Goal: Check status: Check status

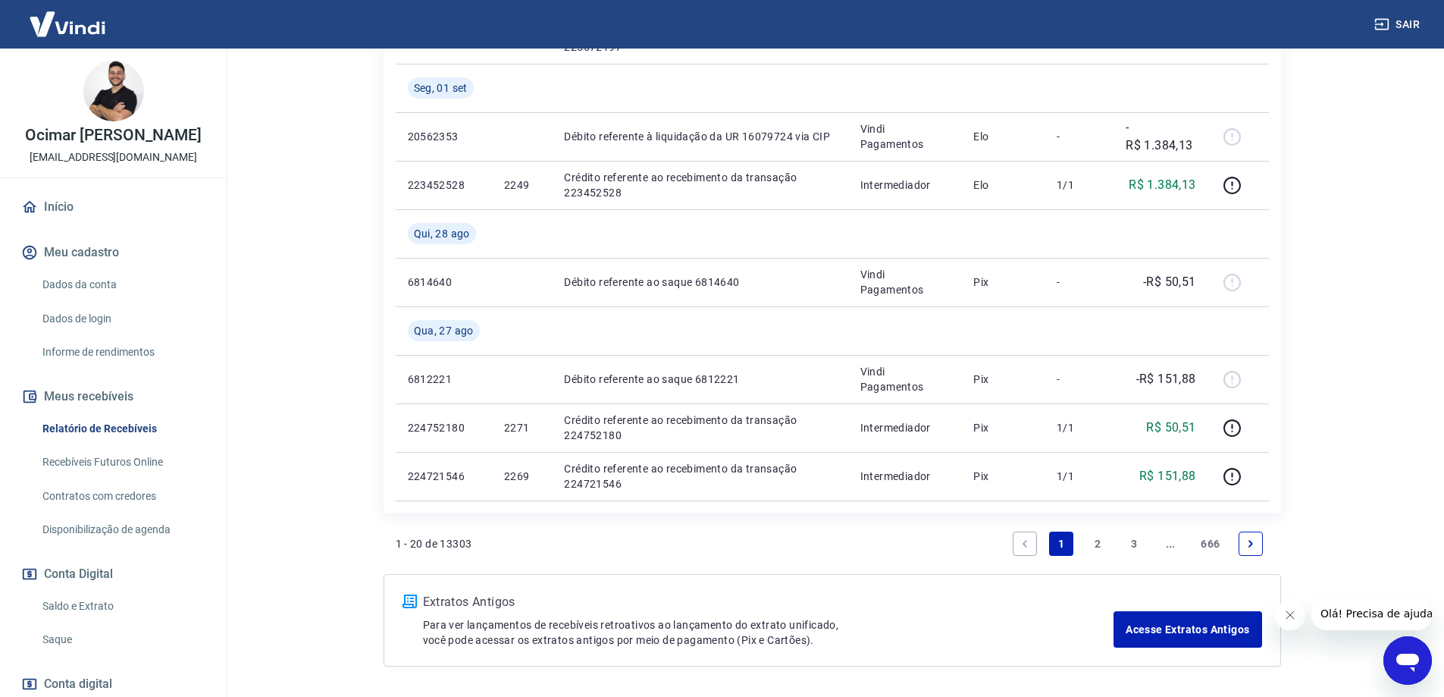
scroll to position [1393, 0]
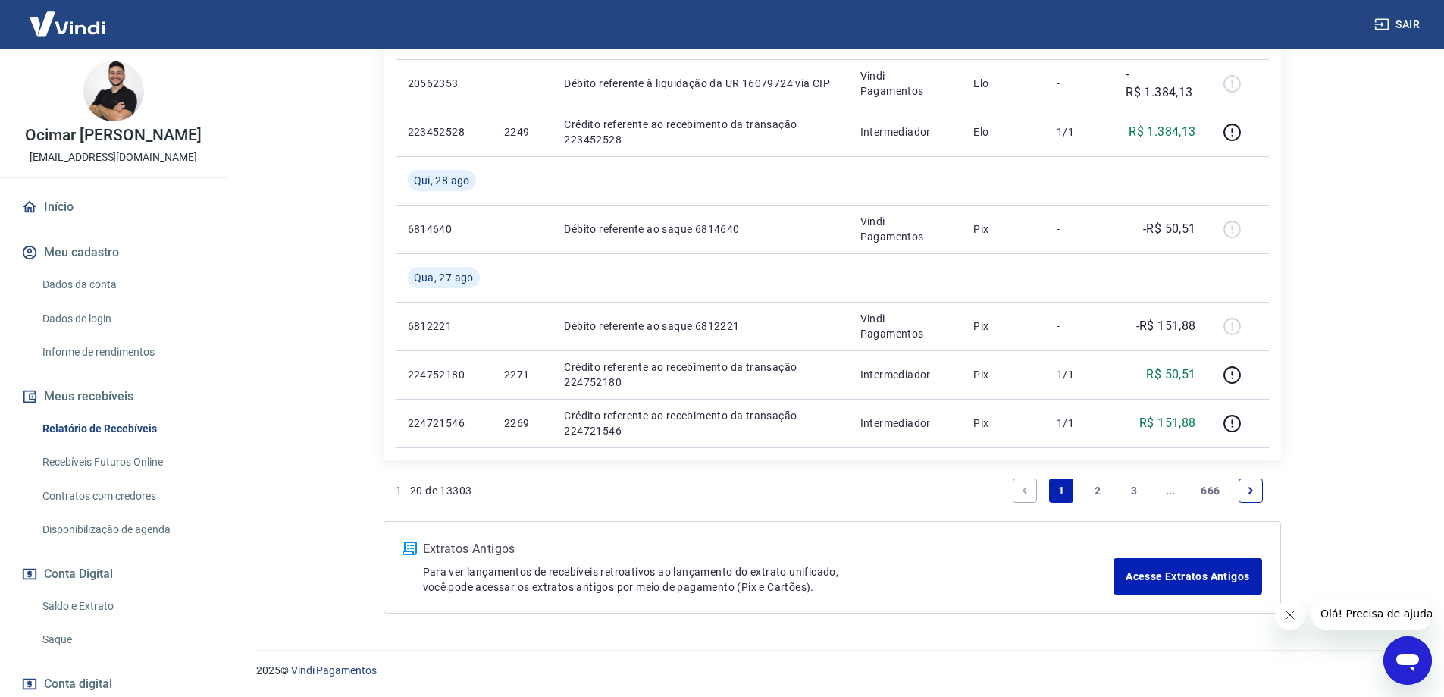
click at [1099, 495] on link "2" at bounding box center [1098, 490] width 24 height 24
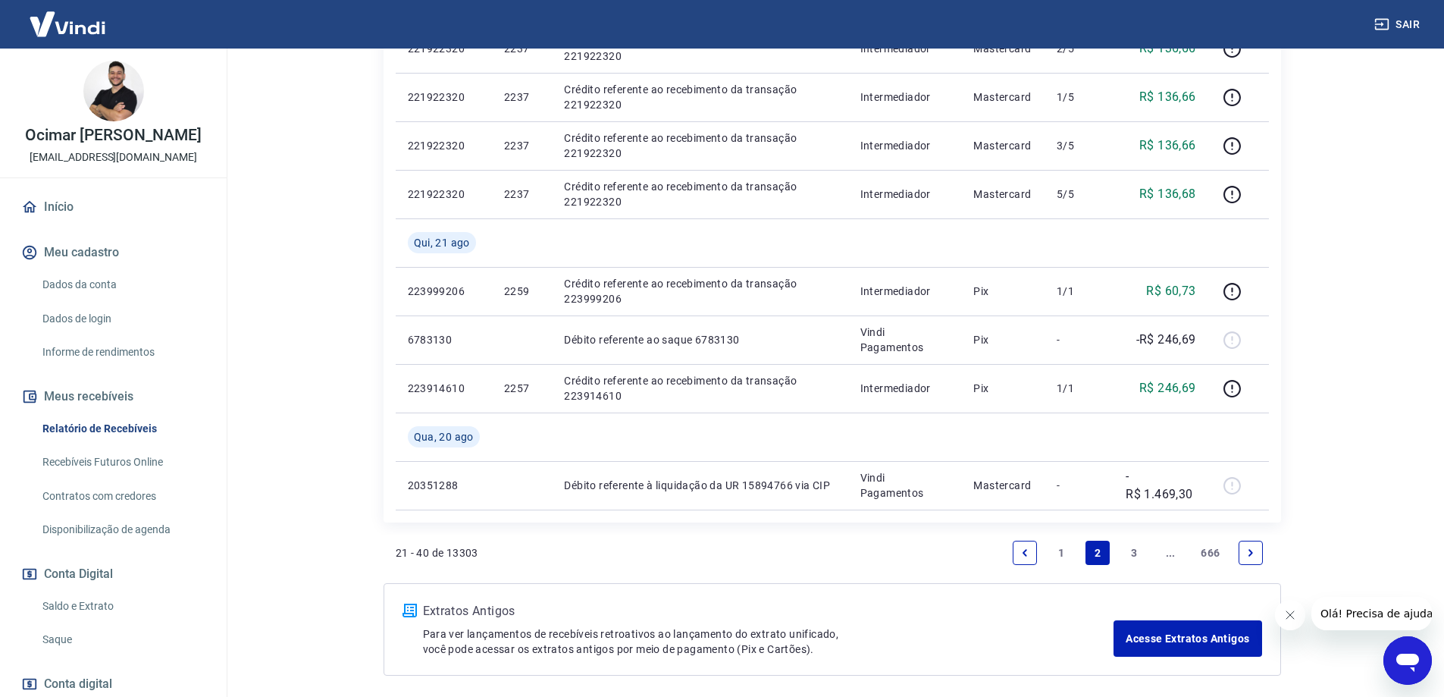
scroll to position [1061, 0]
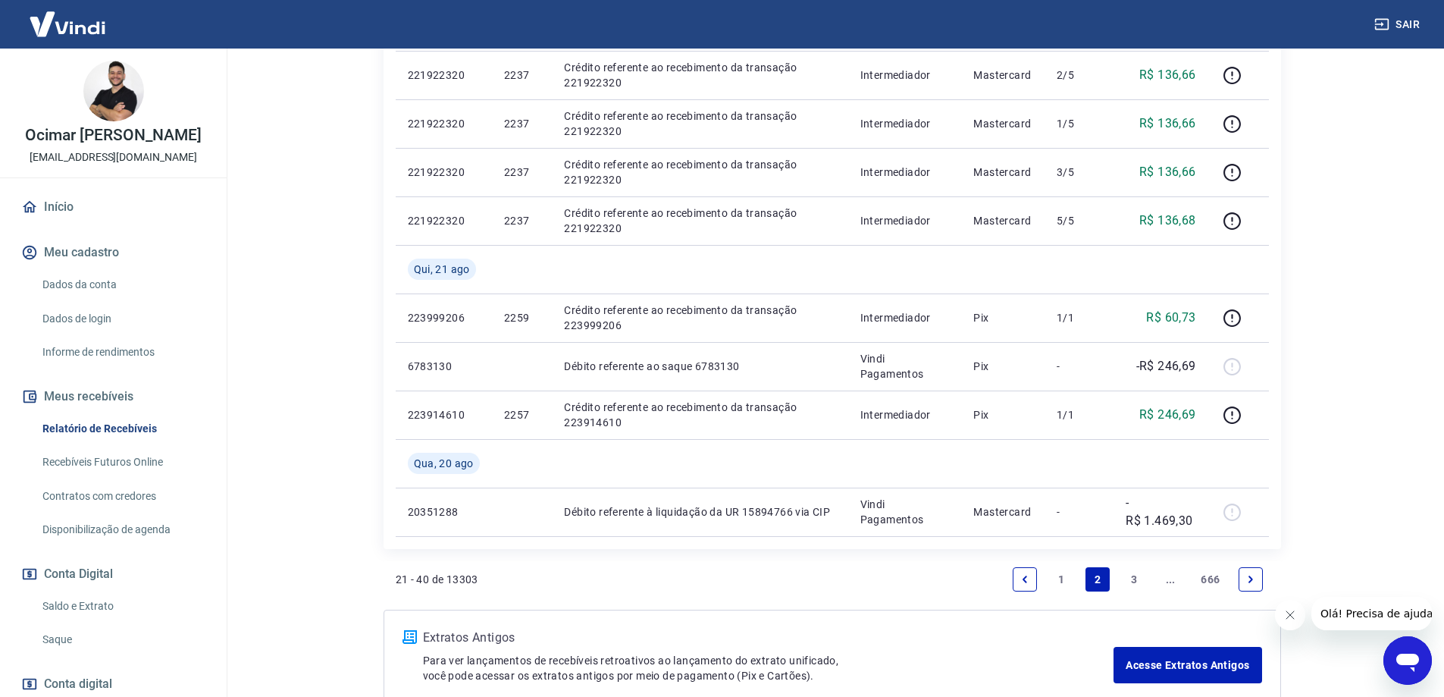
click at [1136, 583] on link "3" at bounding box center [1134, 579] width 24 height 24
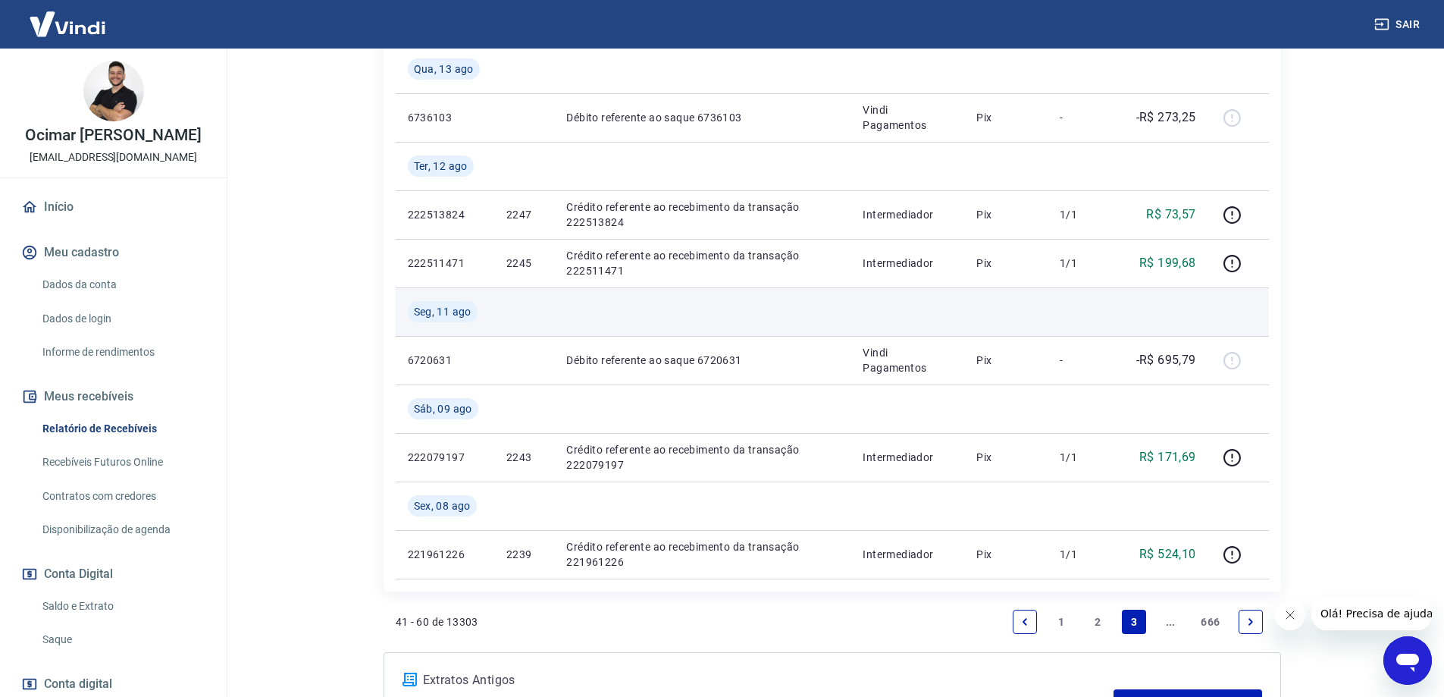
scroll to position [1289, 0]
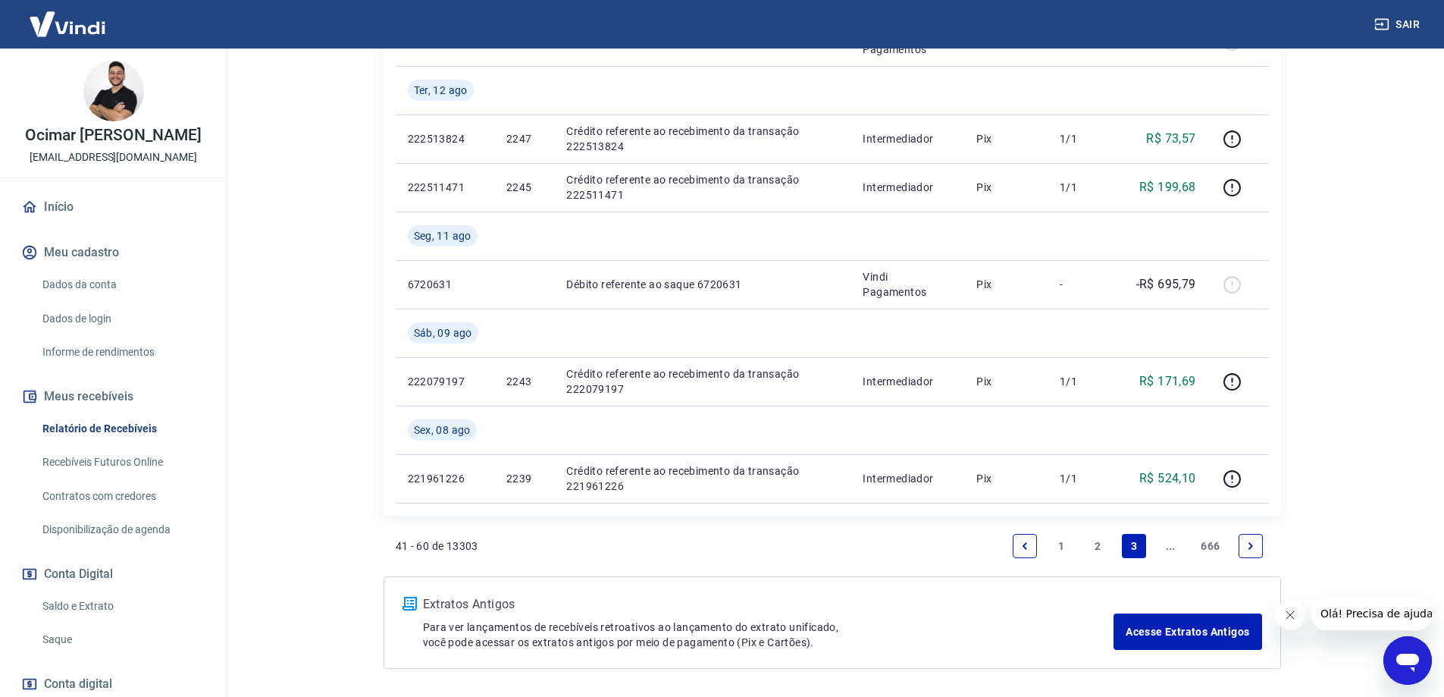
click at [1253, 542] on icon "Next page" at bounding box center [1251, 546] width 11 height 11
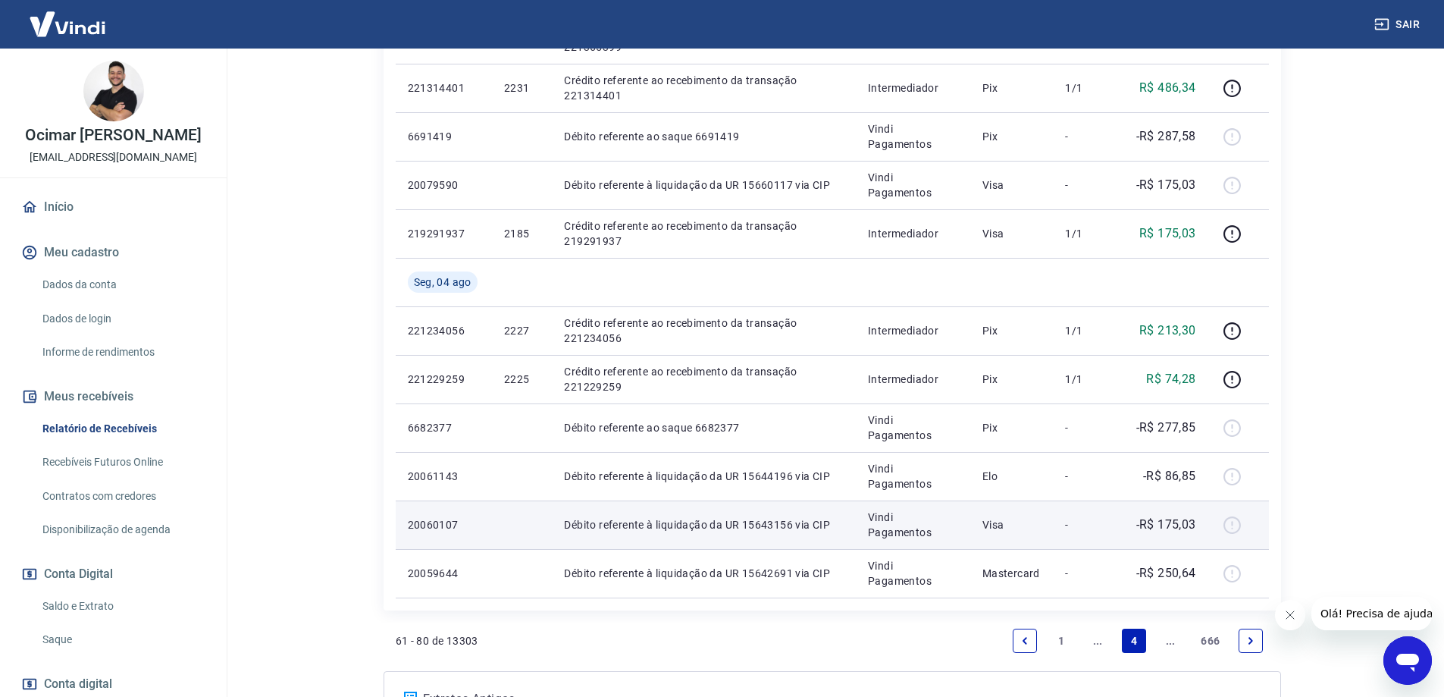
scroll to position [986, 0]
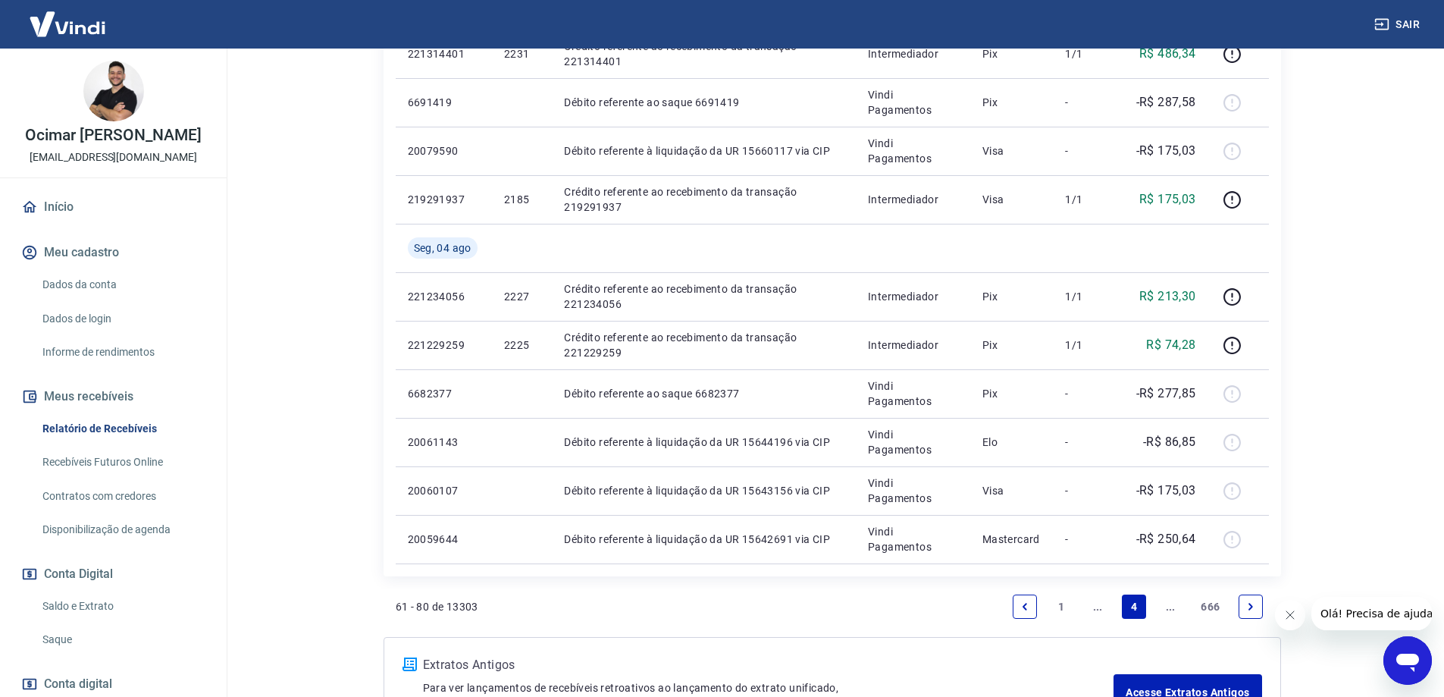
click at [1254, 609] on icon "Next page" at bounding box center [1251, 606] width 11 height 11
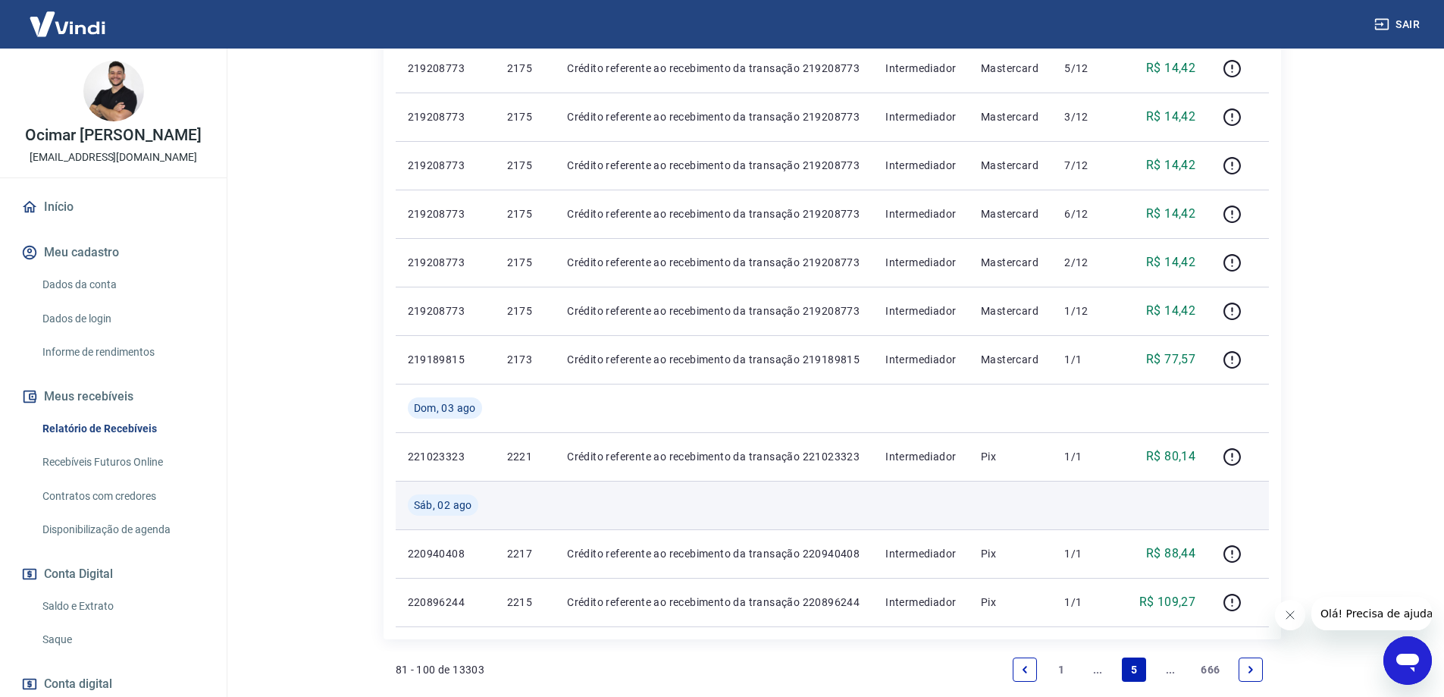
scroll to position [910, 0]
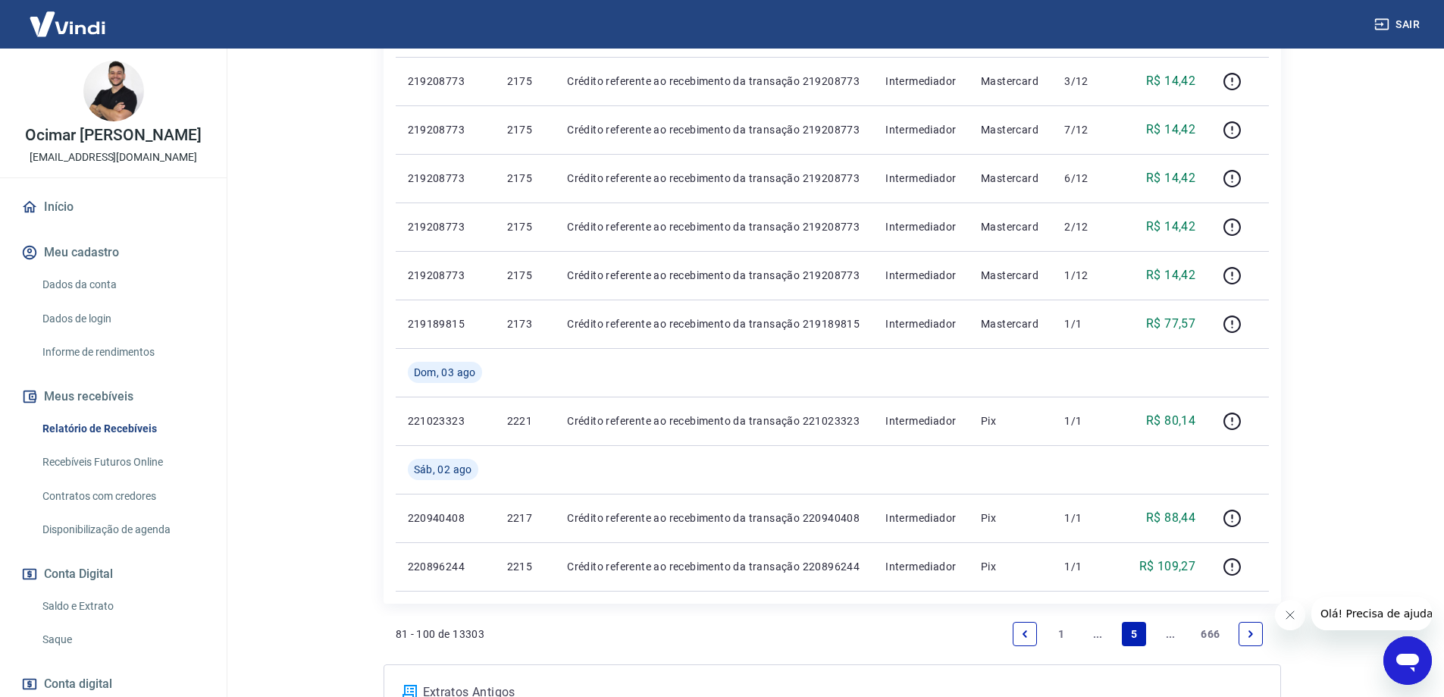
click at [1256, 633] on link "Next page" at bounding box center [1251, 634] width 24 height 24
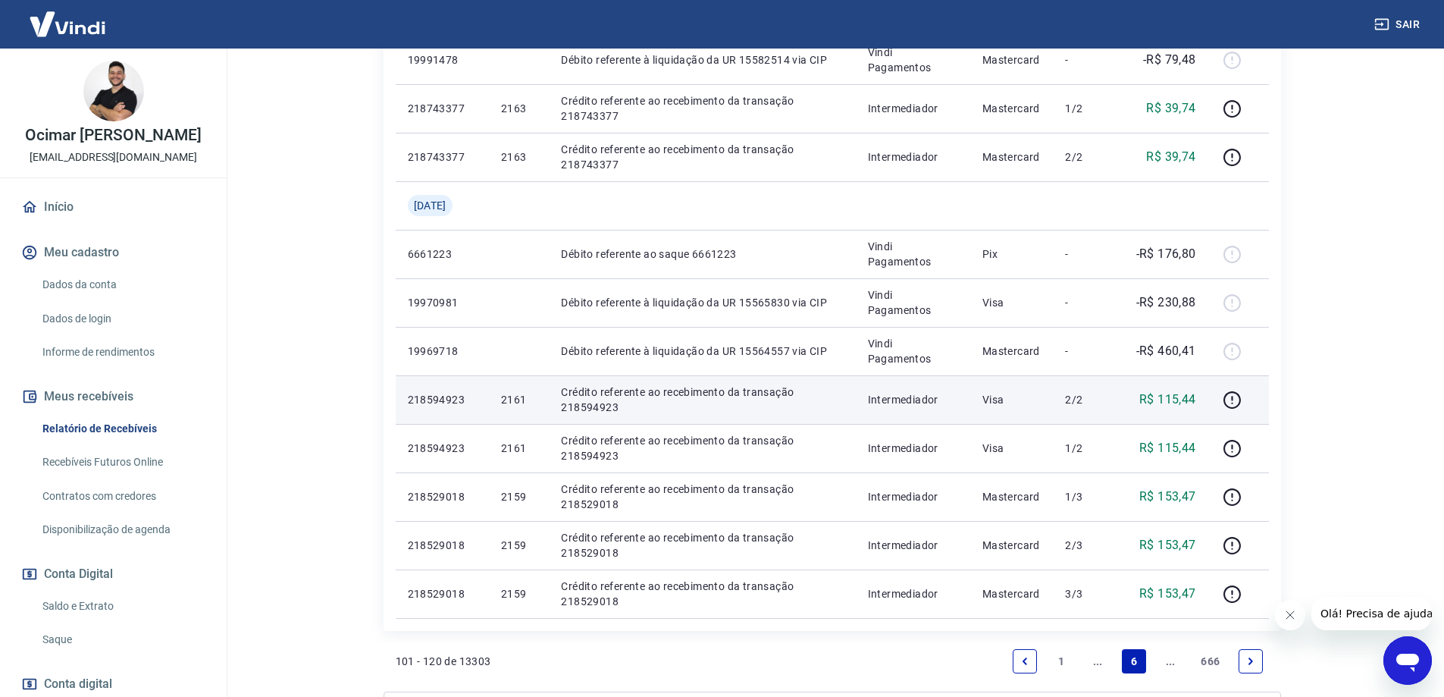
scroll to position [910, 0]
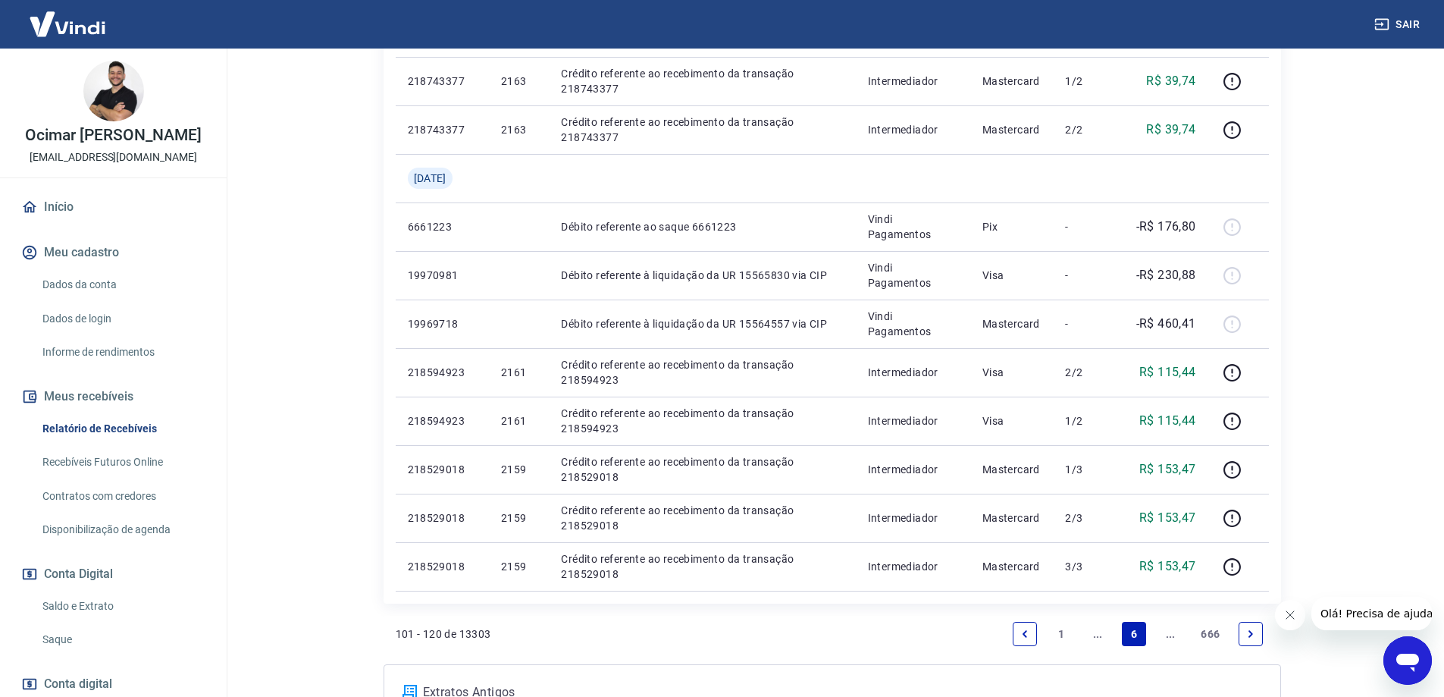
click at [1248, 634] on icon "Next page" at bounding box center [1251, 634] width 11 height 11
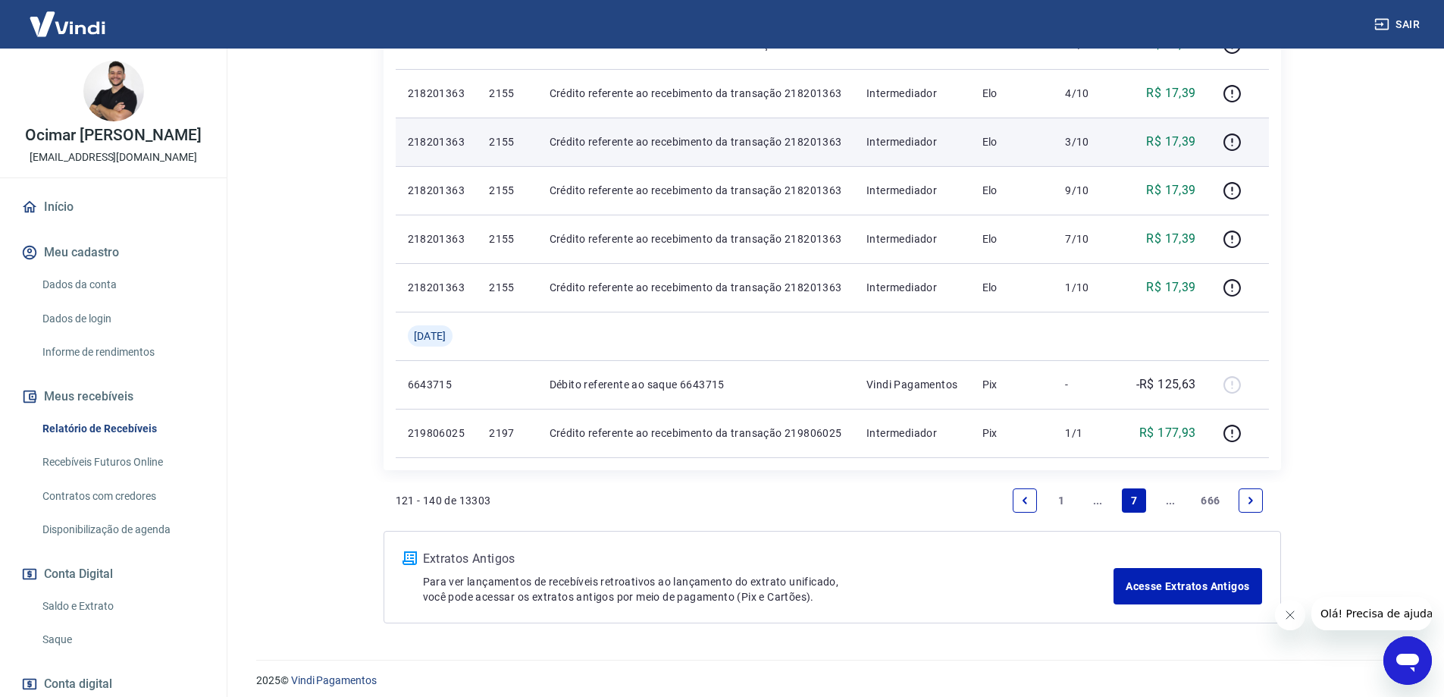
scroll to position [1053, 0]
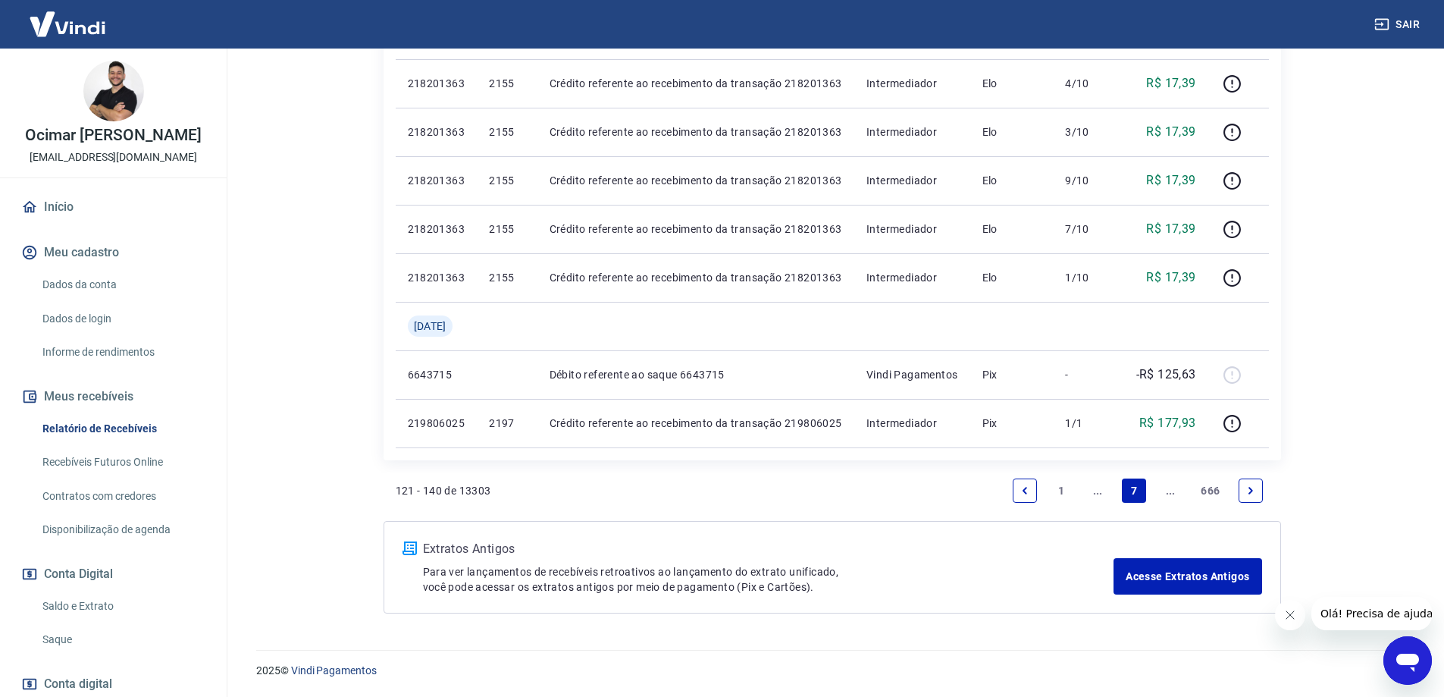
click at [1248, 496] on link "Next page" at bounding box center [1251, 490] width 24 height 24
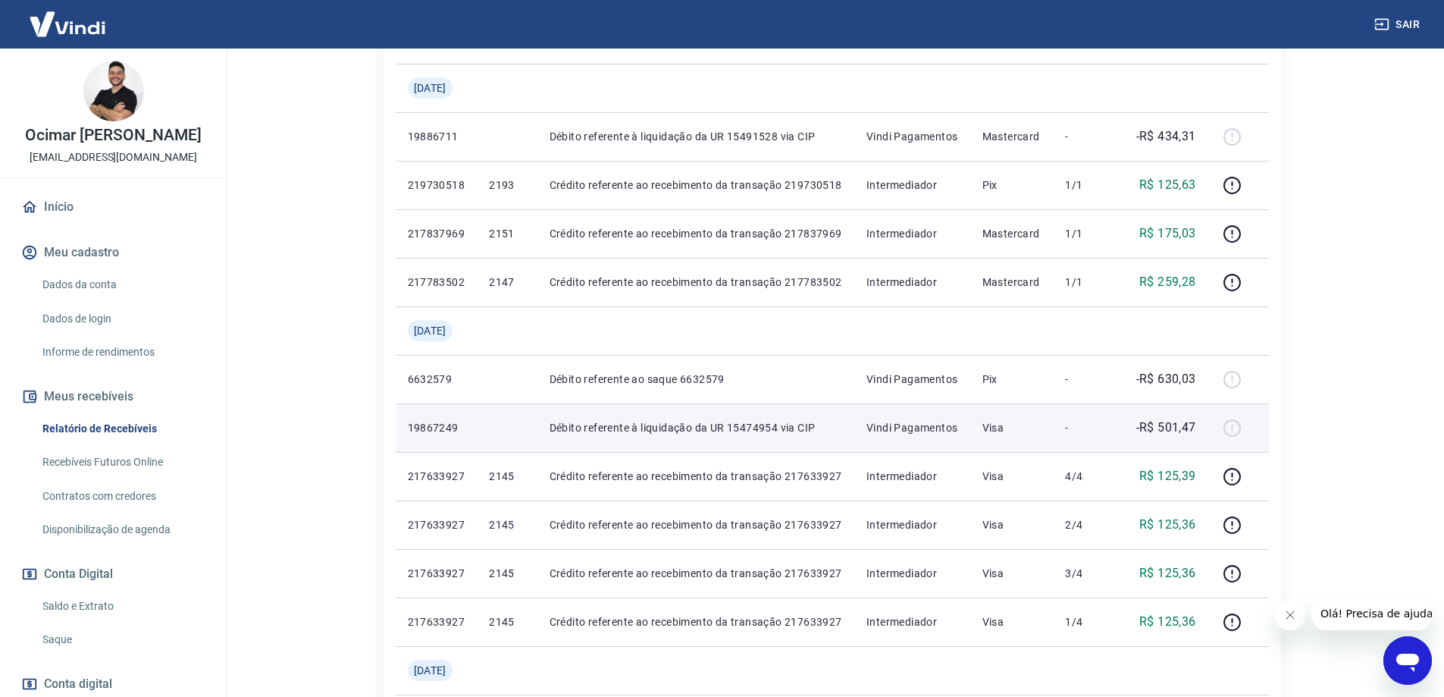
scroll to position [379, 0]
